Goal: Find specific page/section: Find specific page/section

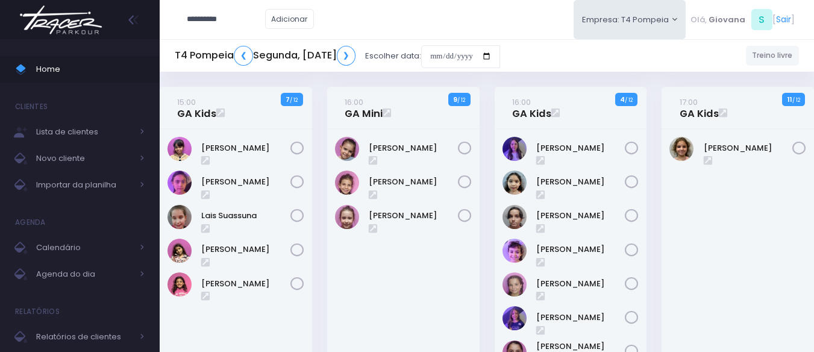
click at [218, 13] on input "**********" at bounding box center [226, 19] width 78 height 23
type input "*********"
click input "submit" at bounding box center [0, 0] width 0 height 0
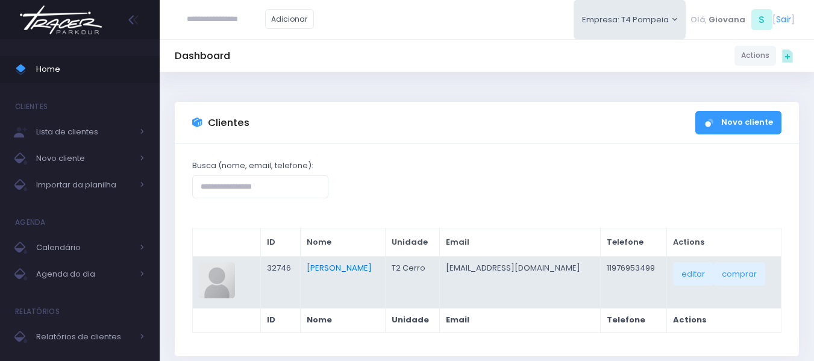
click at [358, 264] on link "[PERSON_NAME]" at bounding box center [339, 267] width 65 height 11
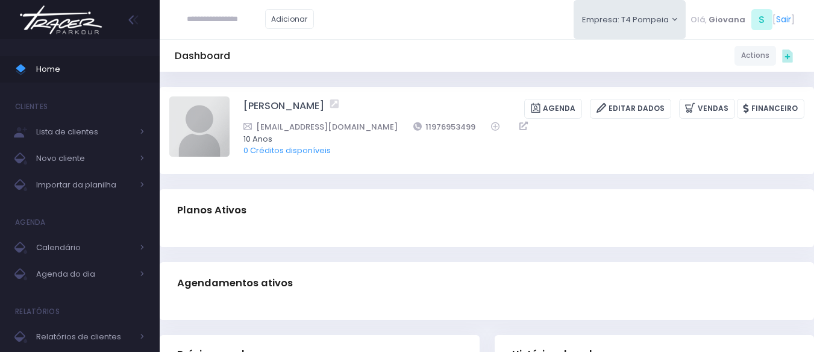
click at [261, 25] on input "text" at bounding box center [226, 19] width 78 height 23
type input "**********"
click input "submit" at bounding box center [0, 0] width 0 height 0
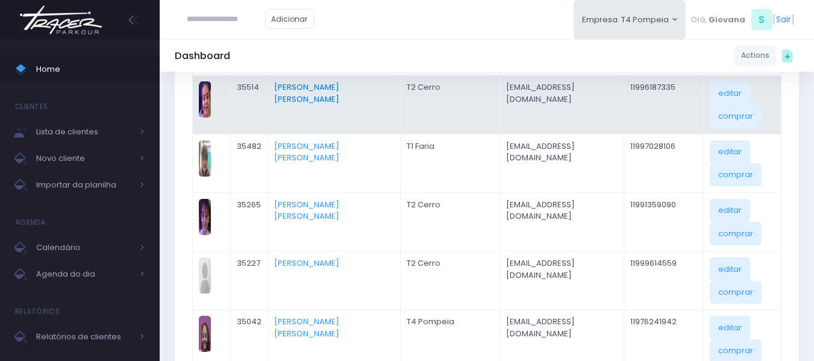
scroll to position [301, 0]
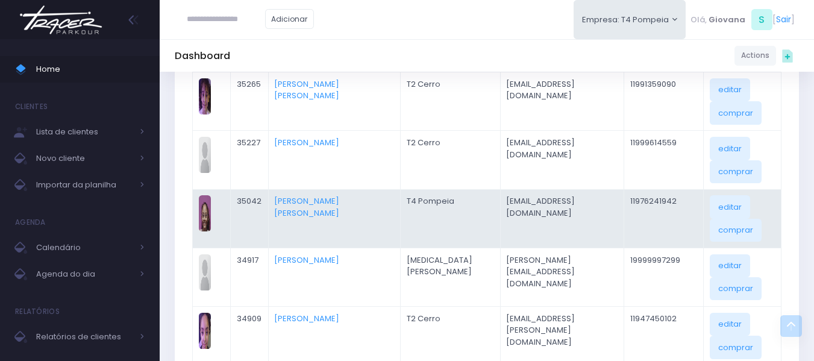
click at [321, 192] on td "Maria Clara Vieira Serrano" at bounding box center [334, 218] width 132 height 58
click at [321, 199] on link "Maria Clara Vieira Serrano" at bounding box center [306, 207] width 65 height 24
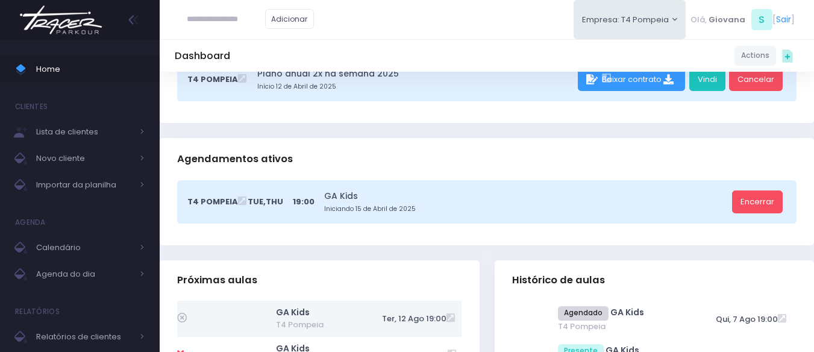
scroll to position [301, 0]
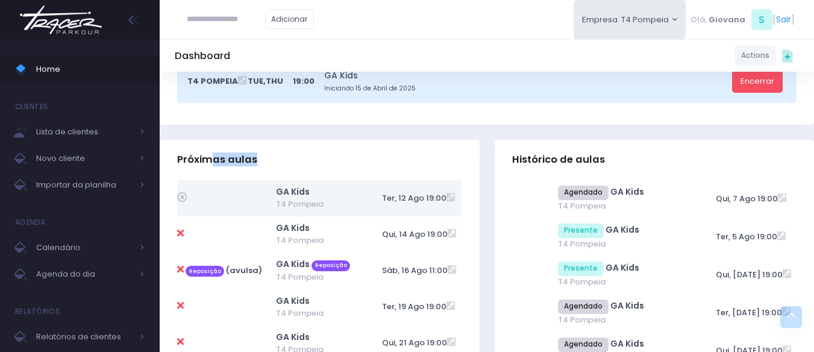
drag, startPoint x: 183, startPoint y: 189, endPoint x: 212, endPoint y: 137, distance: 60.2
click at [212, 140] on div "Próximas aulas" at bounding box center [320, 161] width 320 height 42
click at [60, 78] on link "Home" at bounding box center [80, 69] width 160 height 27
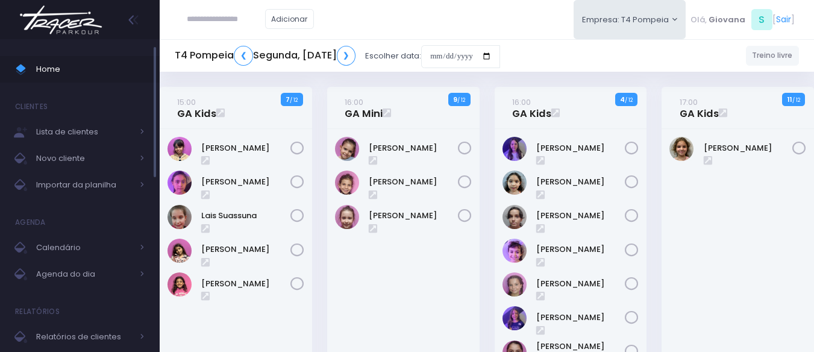
click at [82, 78] on link "Home" at bounding box center [80, 69] width 160 height 27
click at [54, 72] on span "Home" at bounding box center [90, 69] width 109 height 16
click at [650, 152] on div "16:00 GA Kids 4 / 12" at bounding box center [571, 259] width 168 height 344
drag, startPoint x: 90, startPoint y: 65, endPoint x: 98, endPoint y: 7, distance: 57.8
click at [91, 65] on span "Home" at bounding box center [90, 69] width 109 height 16
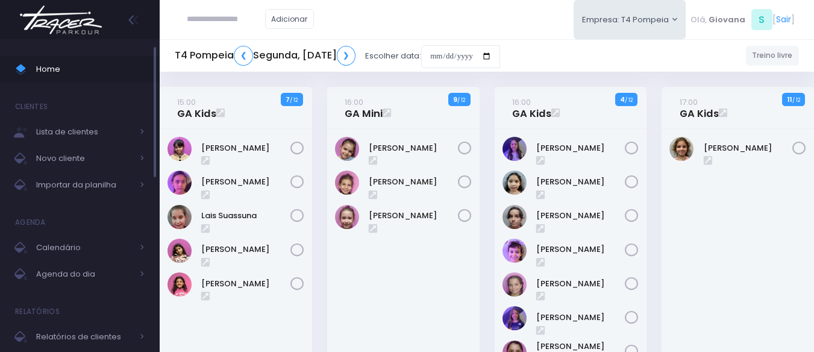
click at [102, 64] on span "Home" at bounding box center [90, 69] width 109 height 16
